Goal: Contribute content

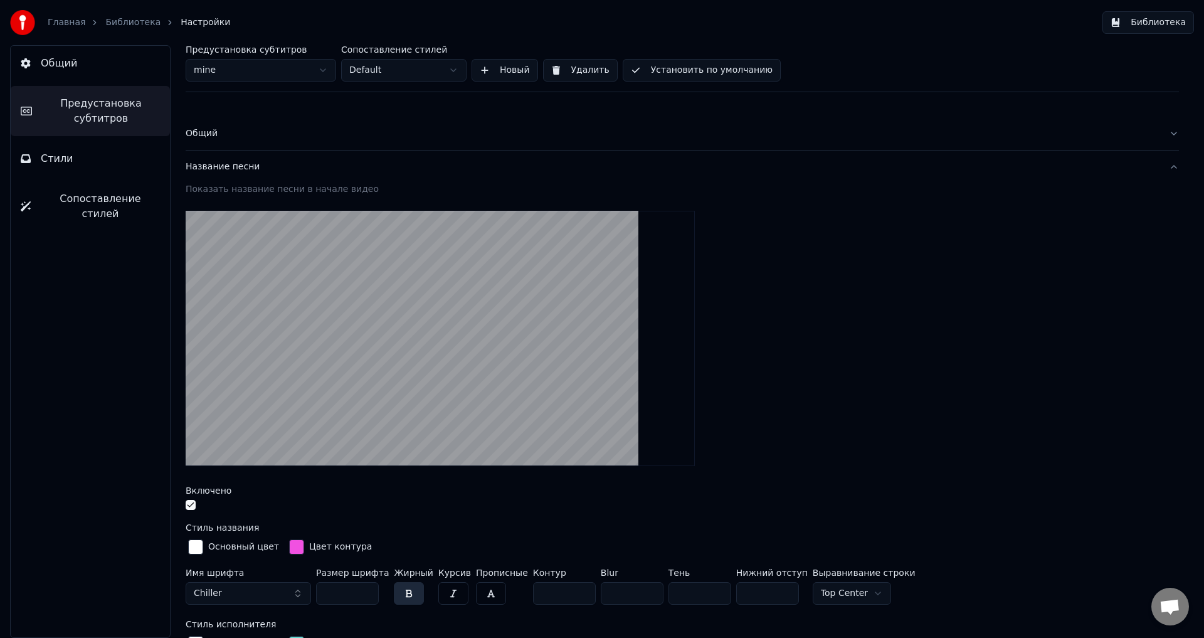
scroll to position [314, 0]
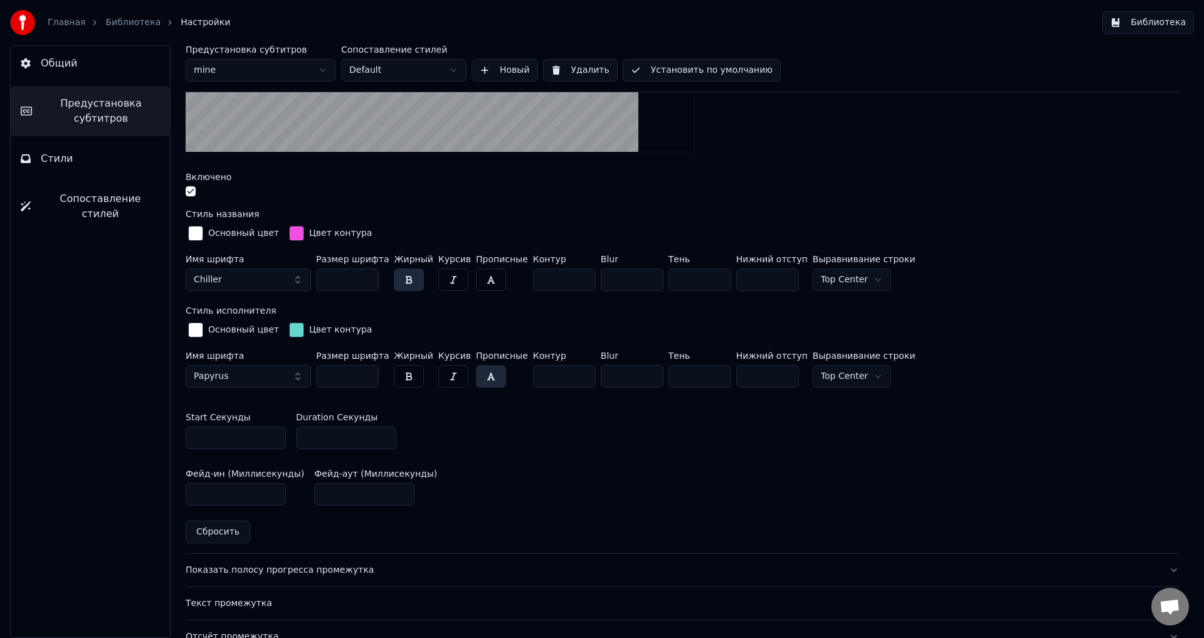
click at [119, 18] on link "Библиотека" at bounding box center [132, 22] width 55 height 13
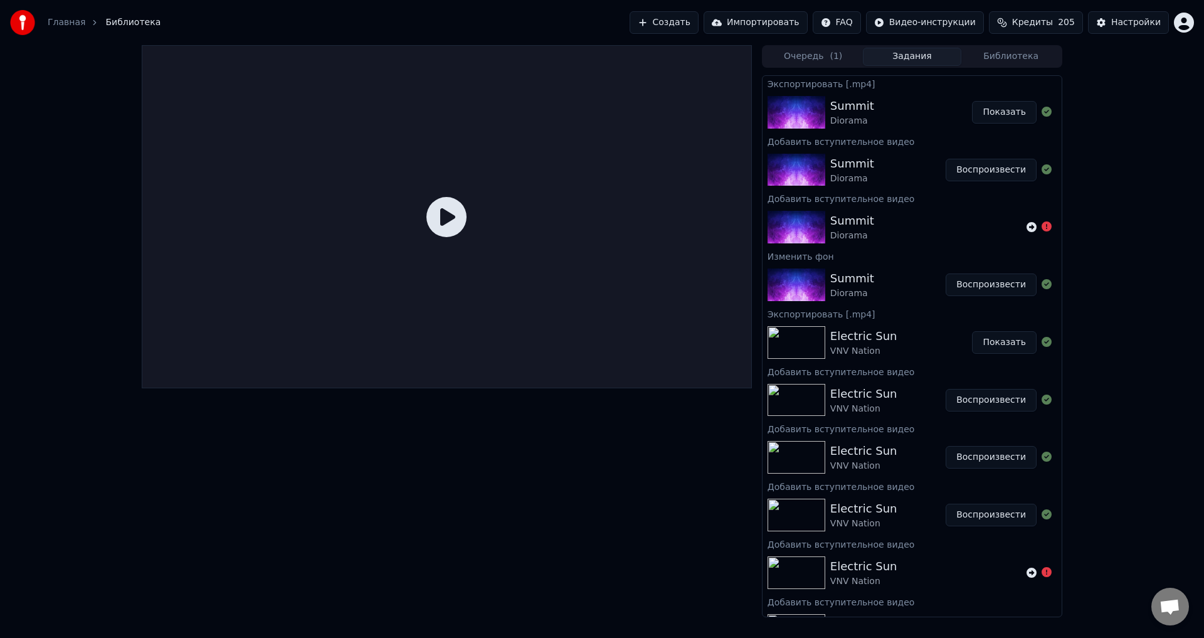
click at [862, 164] on div "Summit" at bounding box center [852, 164] width 44 height 18
click at [810, 60] on button "Очередь ( 1 )" at bounding box center [813, 57] width 99 height 18
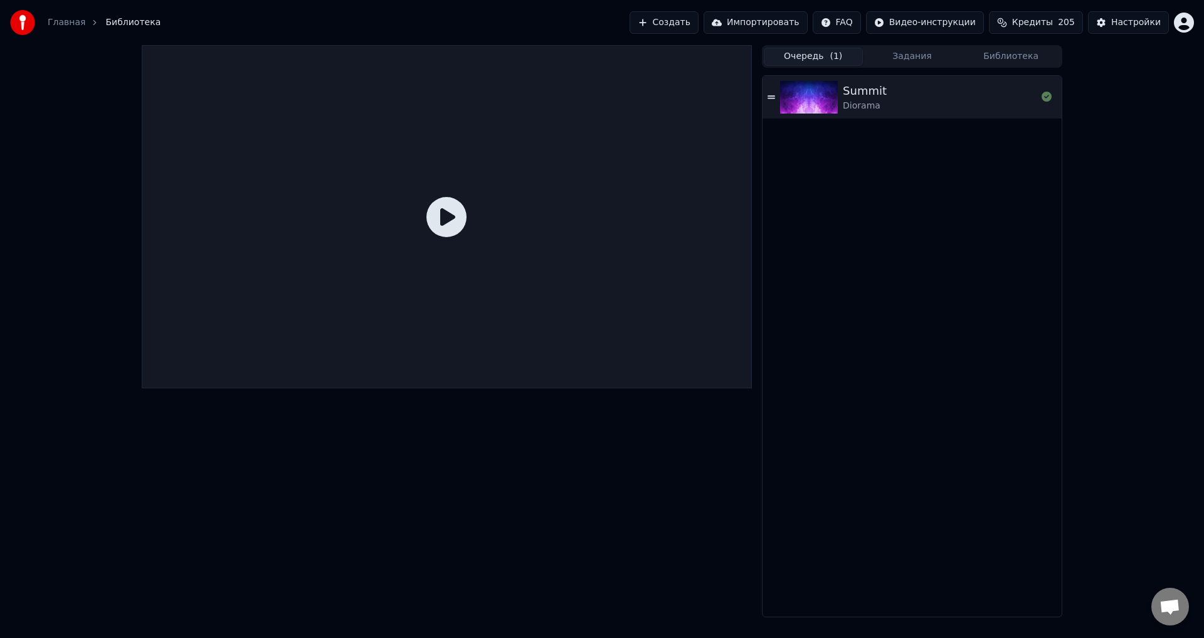
click at [1005, 50] on button "Библиотека" at bounding box center [1011, 57] width 99 height 18
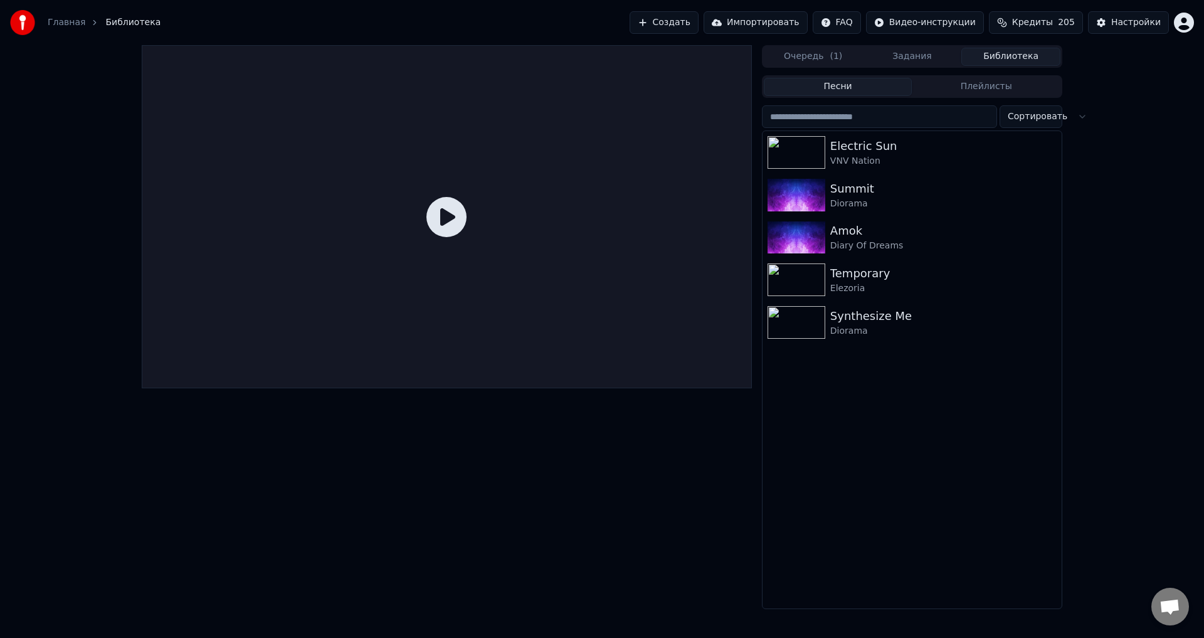
click at [907, 58] on button "Задания" at bounding box center [912, 57] width 99 height 18
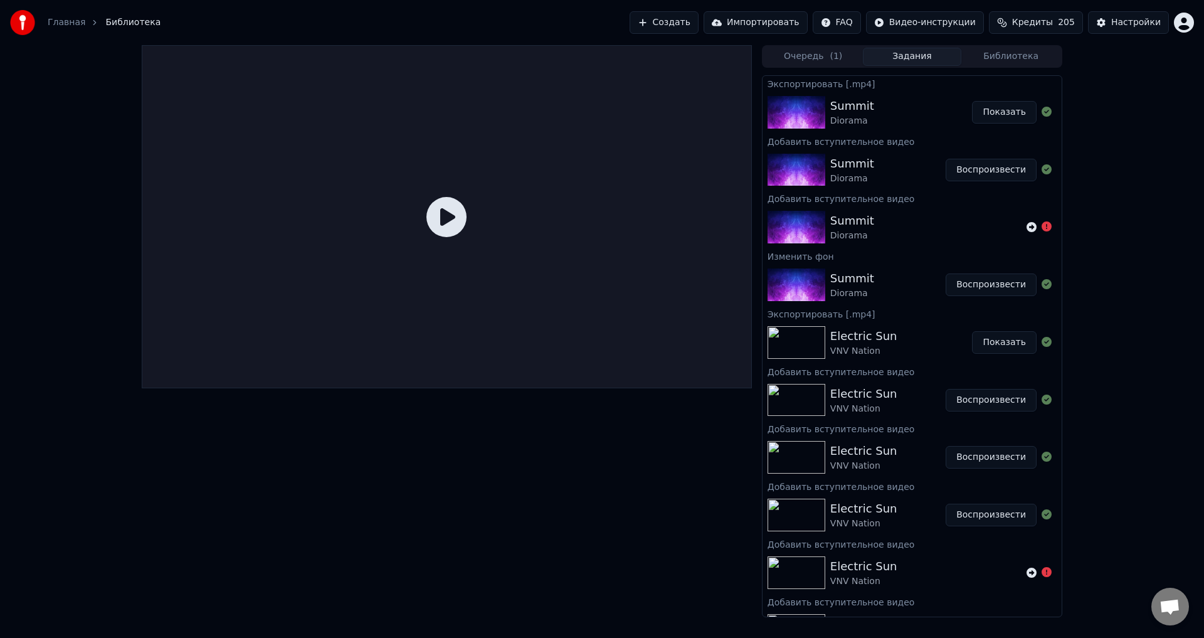
click at [1015, 53] on button "Библиотека" at bounding box center [1011, 57] width 99 height 18
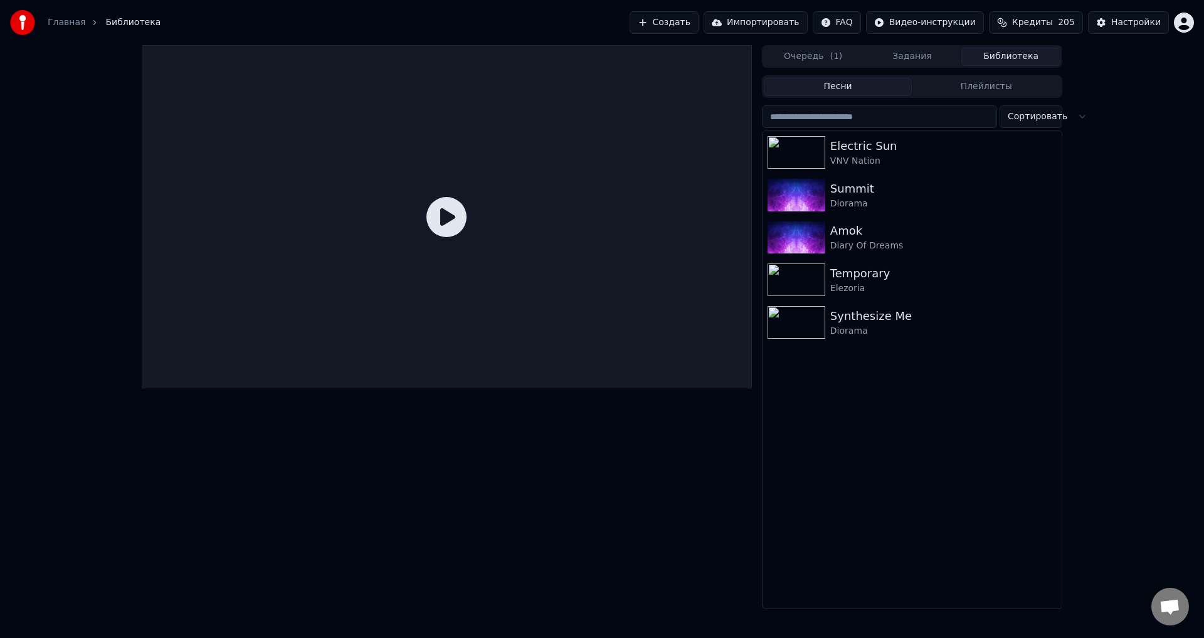
click at [788, 20] on button "Импортировать" at bounding box center [756, 22] width 104 height 23
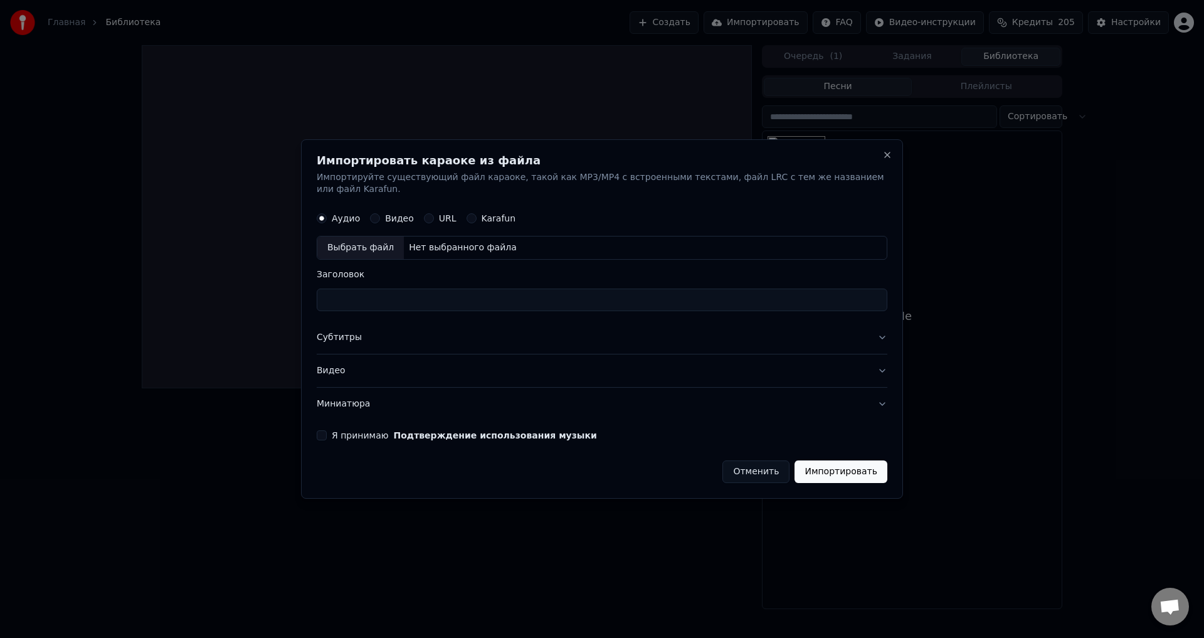
click at [378, 214] on button "Видео" at bounding box center [375, 219] width 10 height 10
click at [380, 242] on div "Выбрать файл" at bounding box center [360, 248] width 87 height 23
type input "**********"
click at [345, 329] on button "Субтитры" at bounding box center [602, 338] width 571 height 33
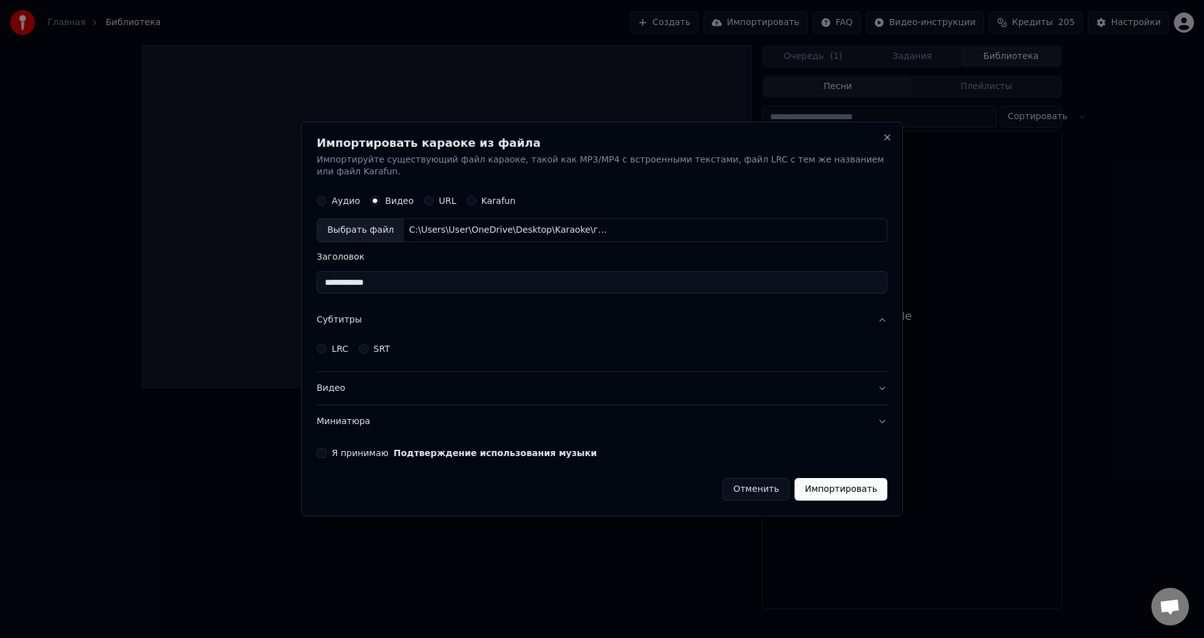
click at [334, 387] on button "Видео" at bounding box center [602, 388] width 571 height 33
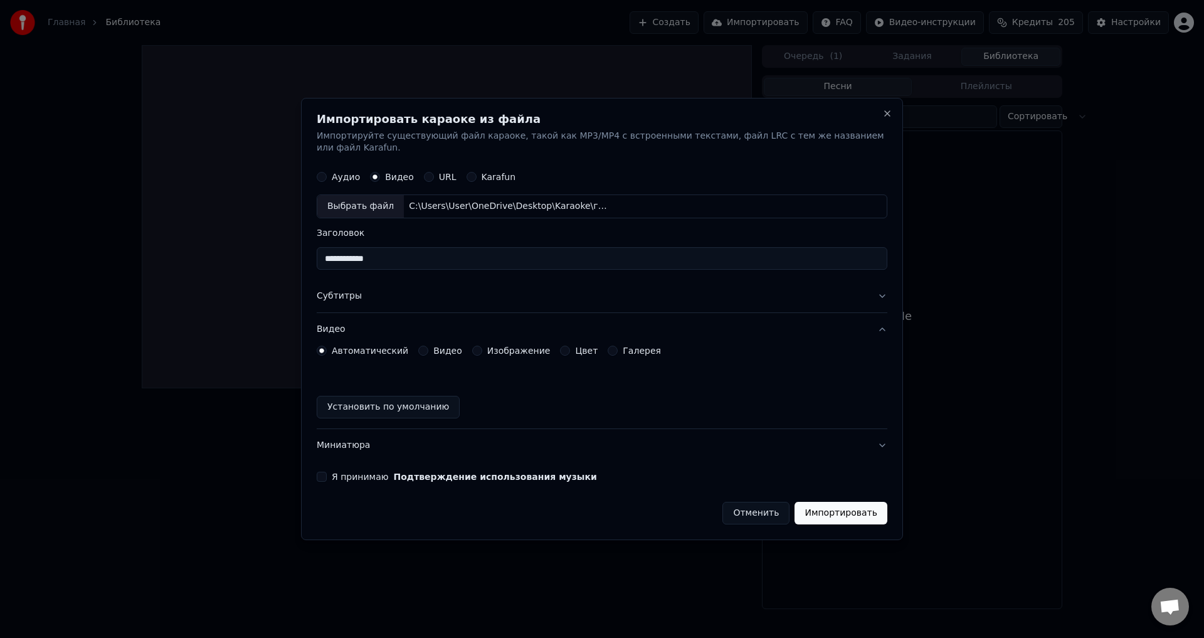
click at [418, 347] on button "Видео" at bounding box center [423, 351] width 10 height 10
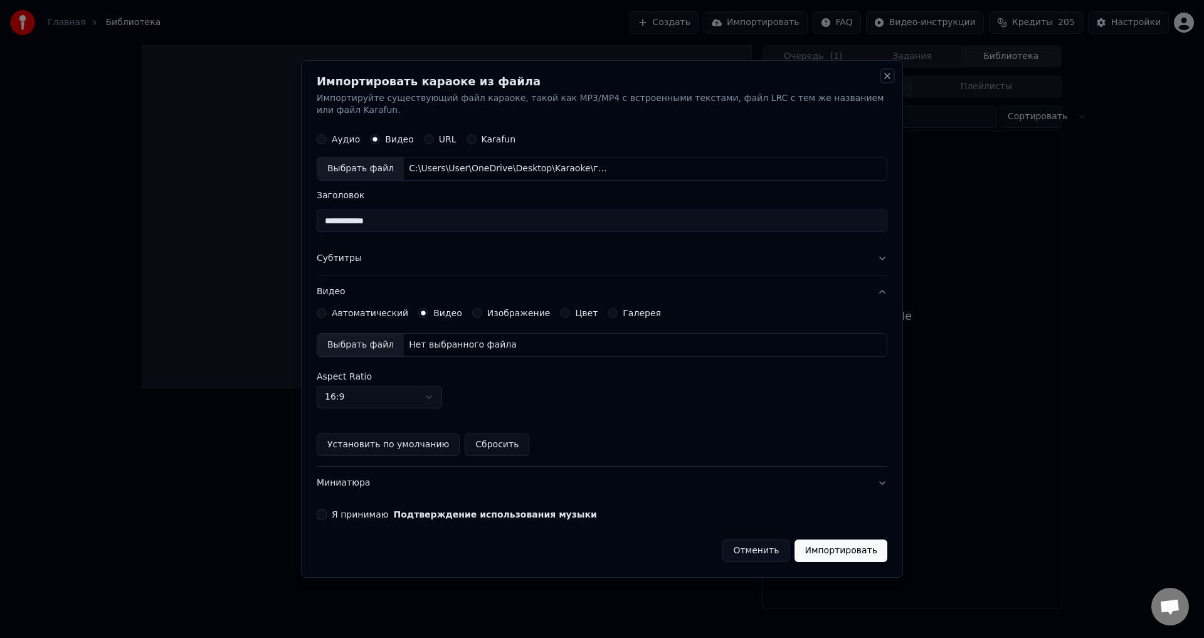
click at [884, 78] on button "Close" at bounding box center [887, 76] width 10 height 10
